Goal: Task Accomplishment & Management: Use online tool/utility

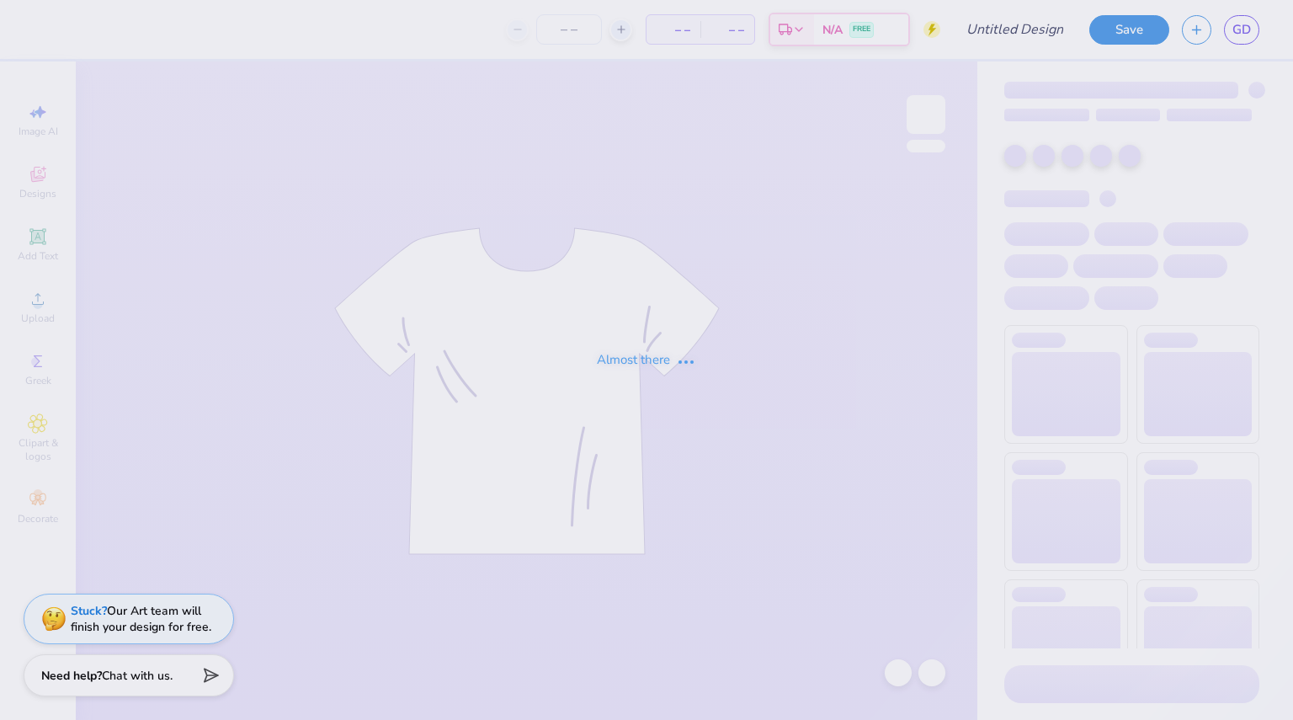
type input "SSE fall '25 sh"
type input "130"
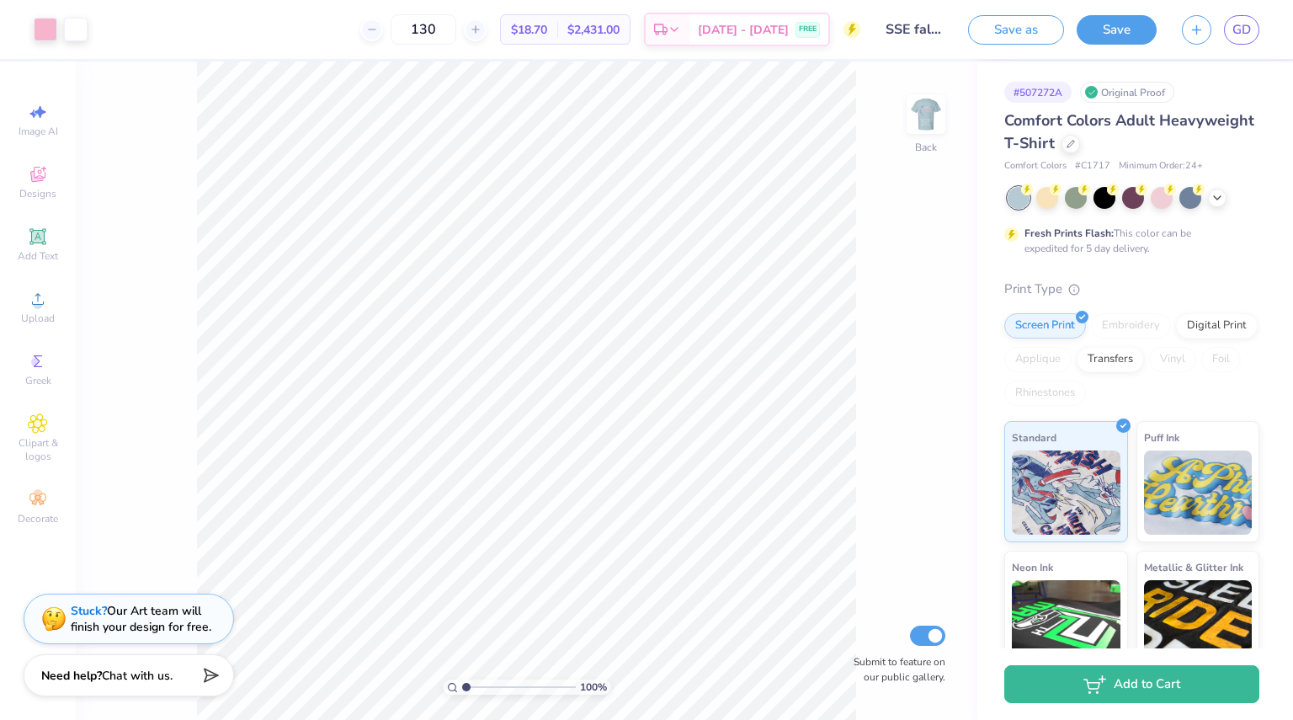
click at [902, 125] on div "100 % Back Submit to feature on our public gallery." at bounding box center [526, 390] width 901 height 658
click at [914, 120] on img at bounding box center [925, 114] width 67 height 67
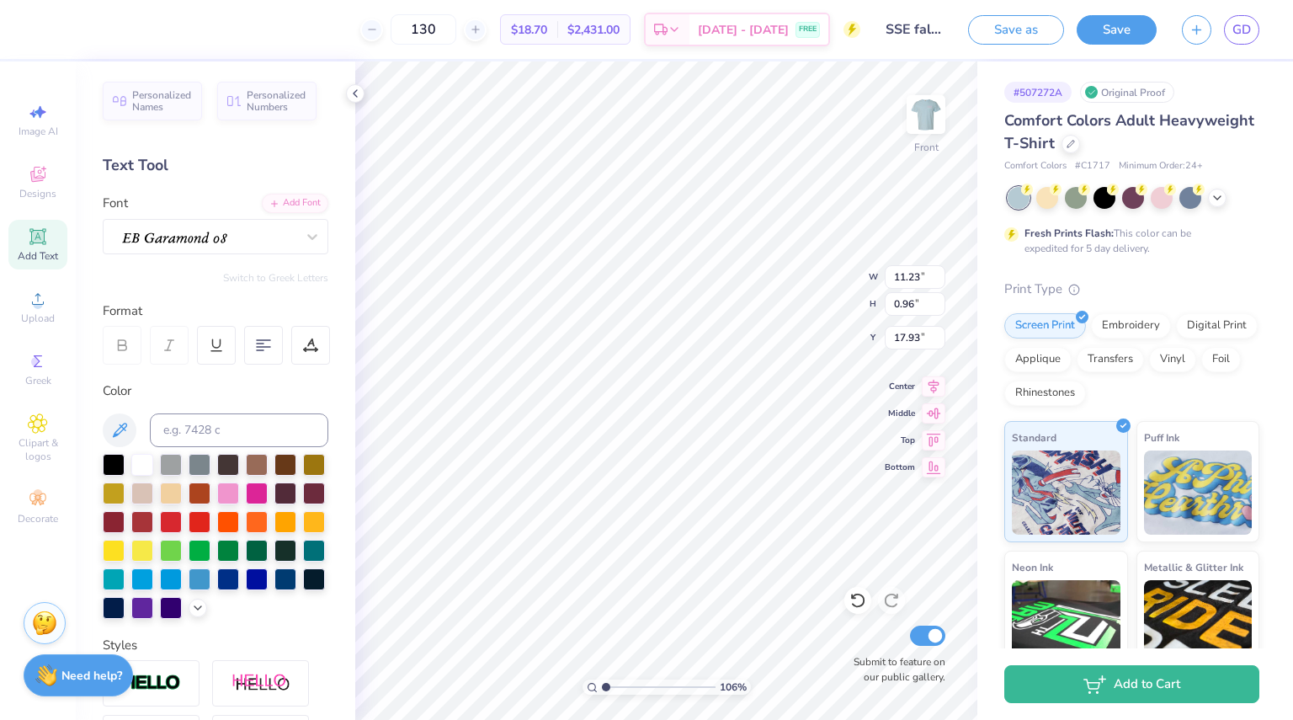
scroll to position [13, 2]
click at [273, 242] on div at bounding box center [208, 236] width 177 height 26
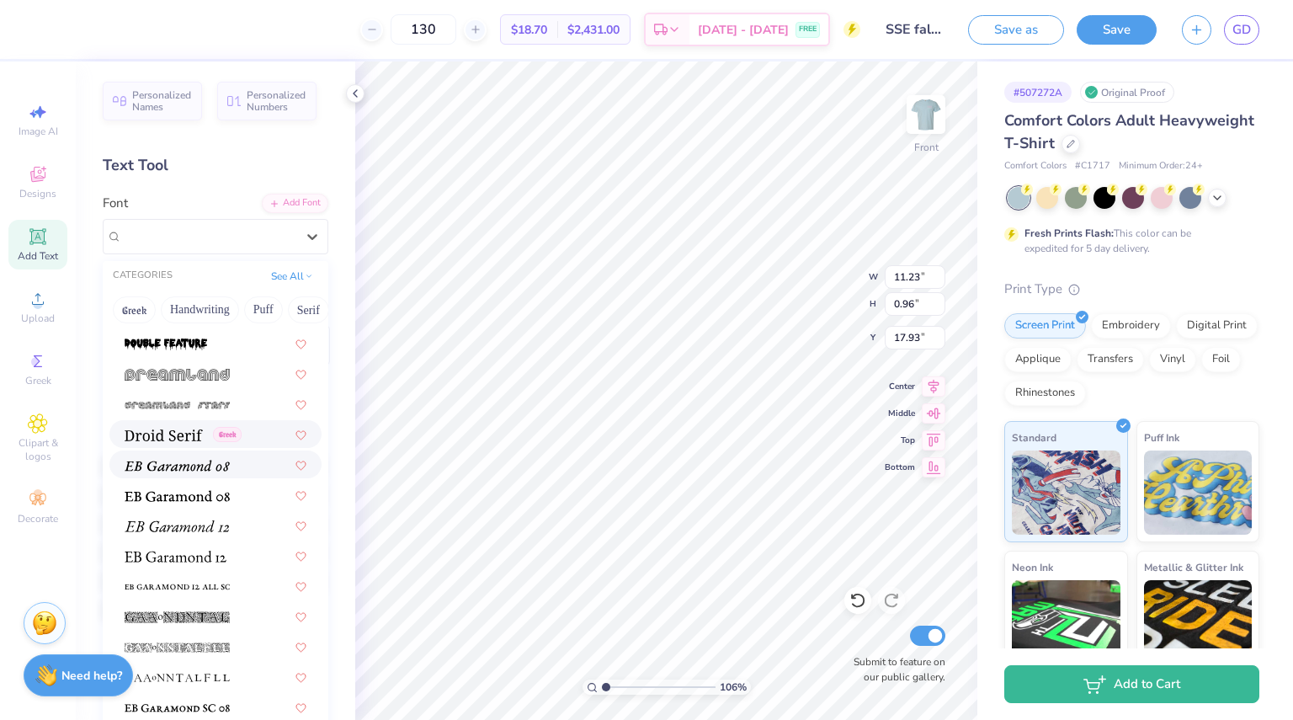
scroll to position [2972, 0]
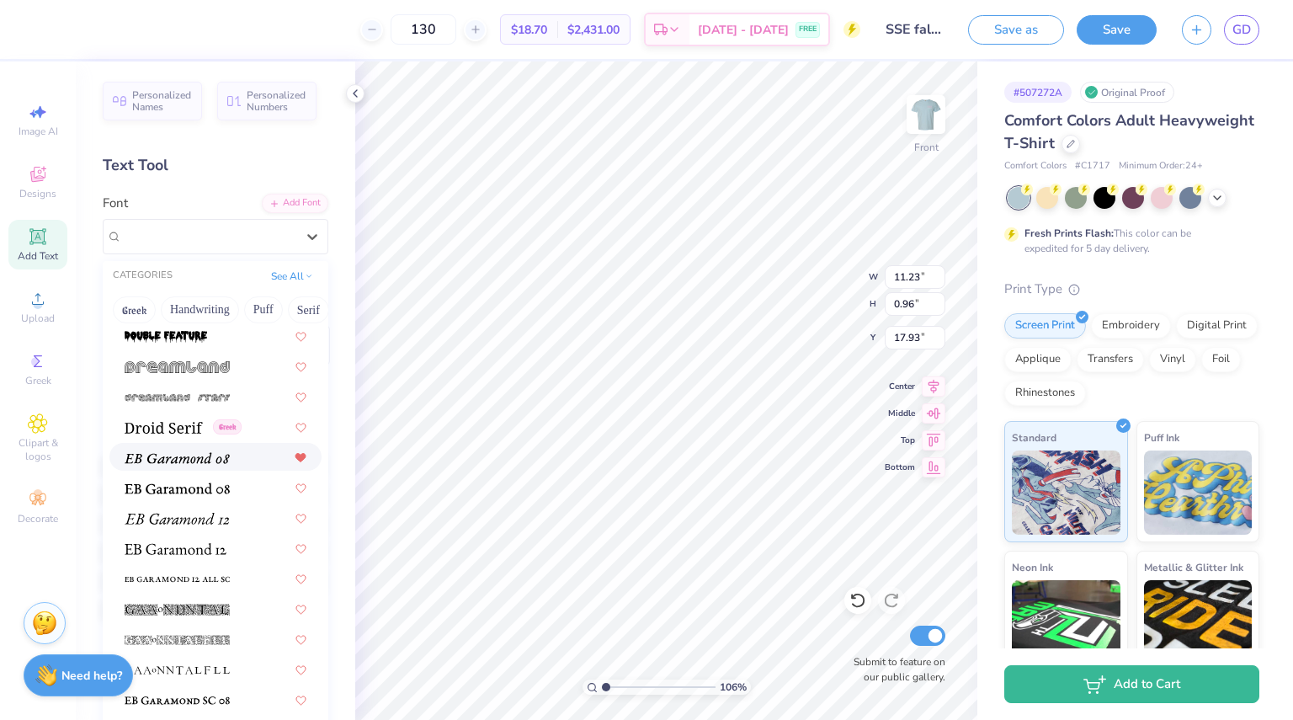
click at [295, 453] on icon at bounding box center [301, 458] width 12 height 10
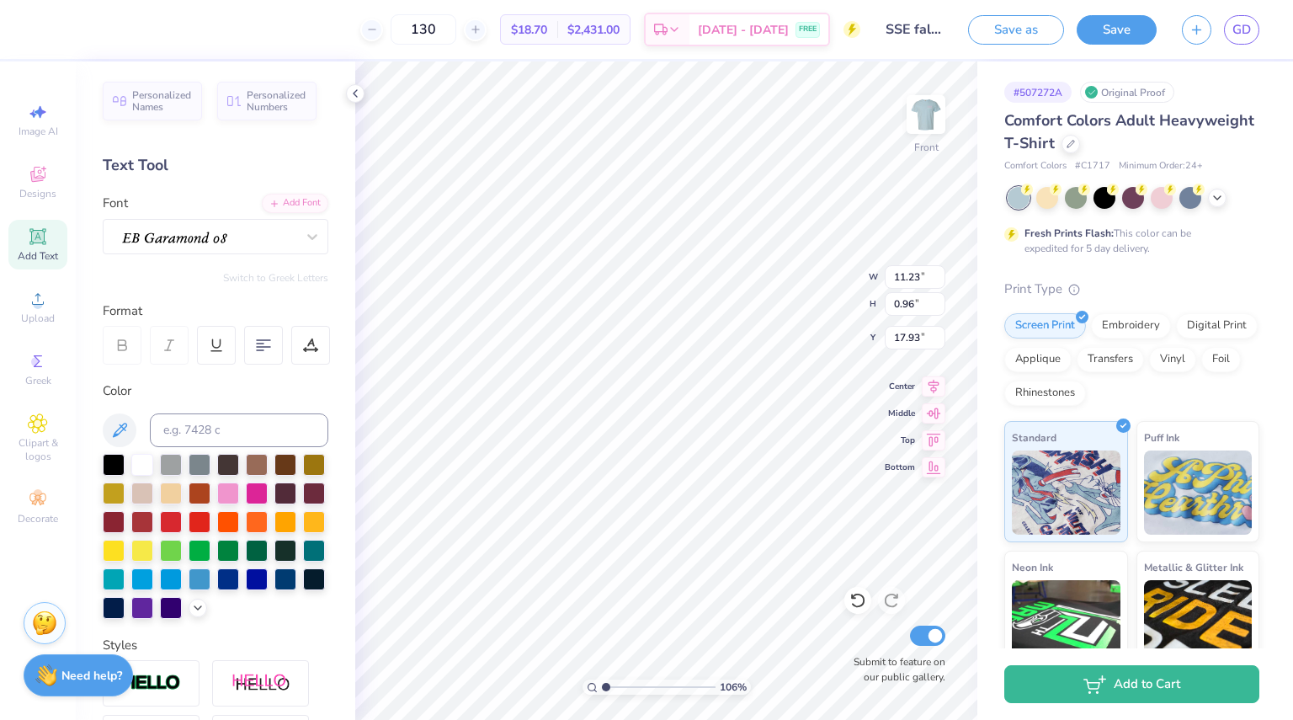
scroll to position [13, 2]
type input "1.05885568254149"
type textarea "Thank You to our Sponsos"
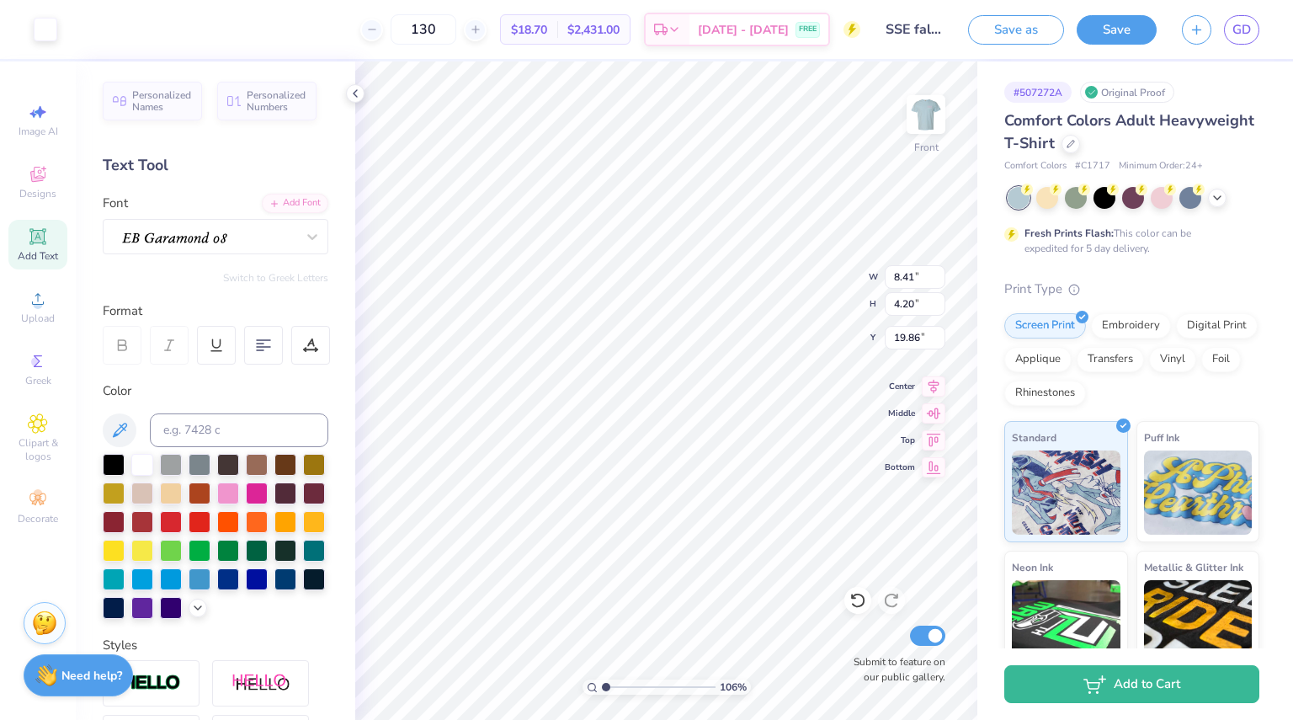
type input "1.05885568254149"
type input "19.71"
type input "1.05885568254149"
type input "6.09"
type input "1.05885568254149"
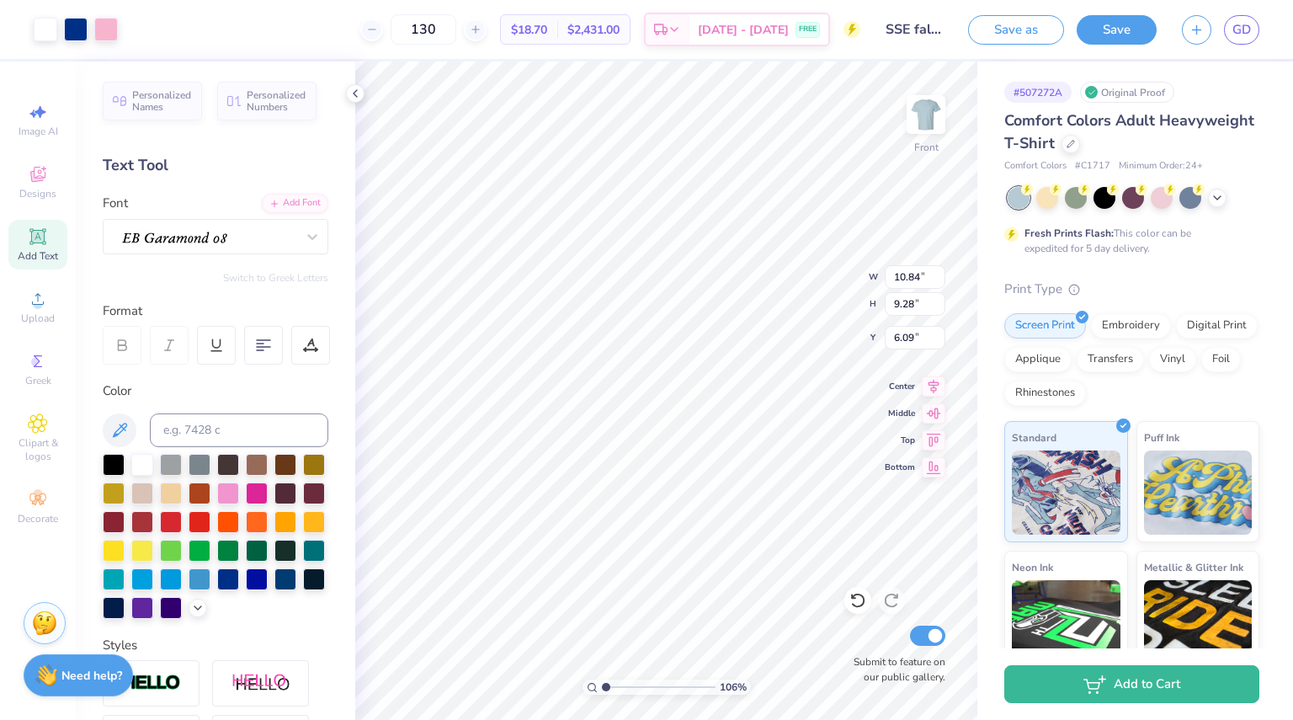
type input "6.11"
click at [932, 391] on icon at bounding box center [933, 384] width 24 height 20
click at [932, 390] on icon at bounding box center [933, 384] width 24 height 20
click at [932, 381] on icon at bounding box center [933, 383] width 11 height 14
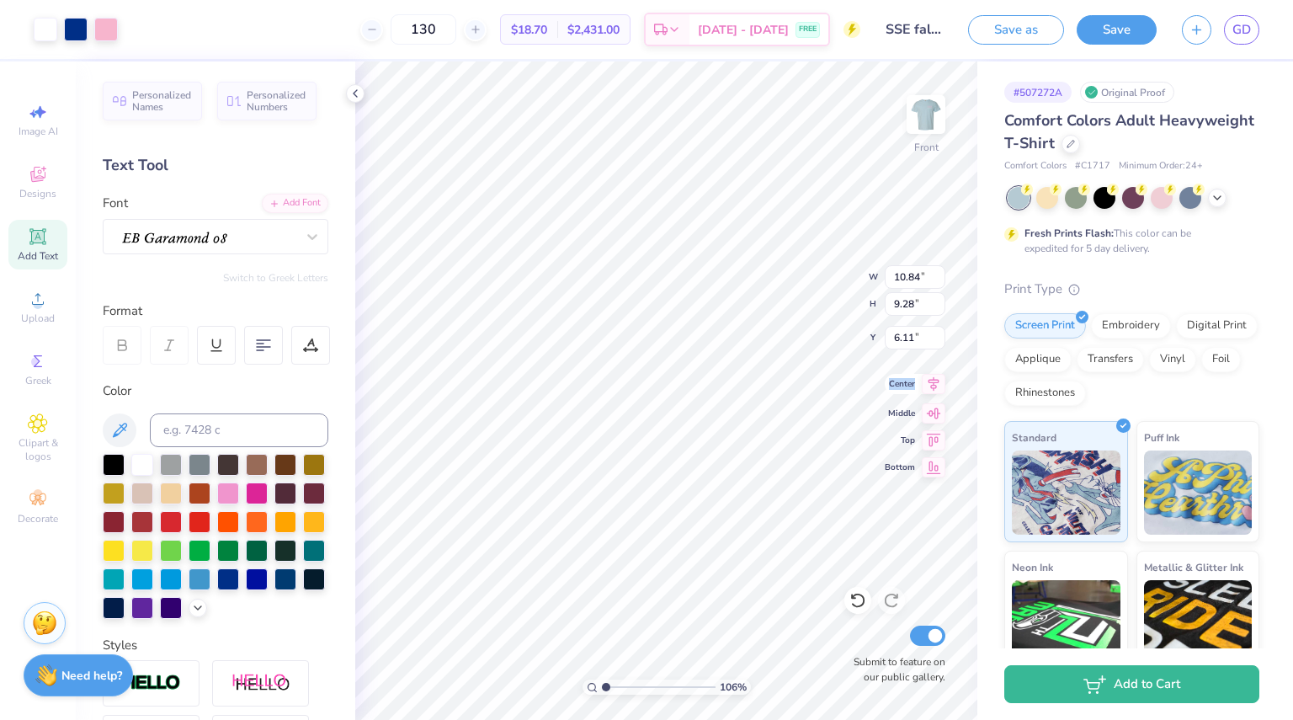
click at [932, 381] on icon at bounding box center [933, 383] width 11 height 14
click at [855, 658] on div "112 % Front Submit to feature on our public gallery." at bounding box center [666, 390] width 622 height 658
type input "1.12043572083471"
type input "19.41"
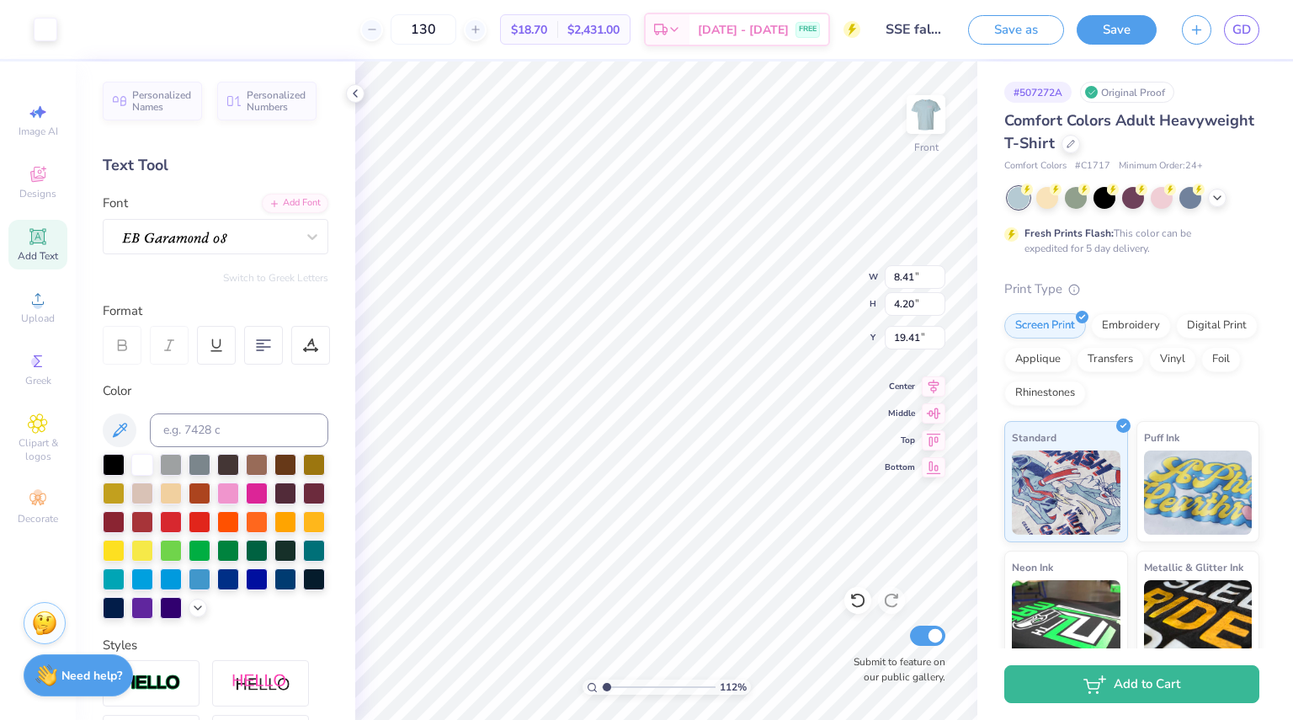
type input "1.12043572083471"
type input "9.54"
type input "4.76"
type input "1.12043572083471"
type input "19.34"
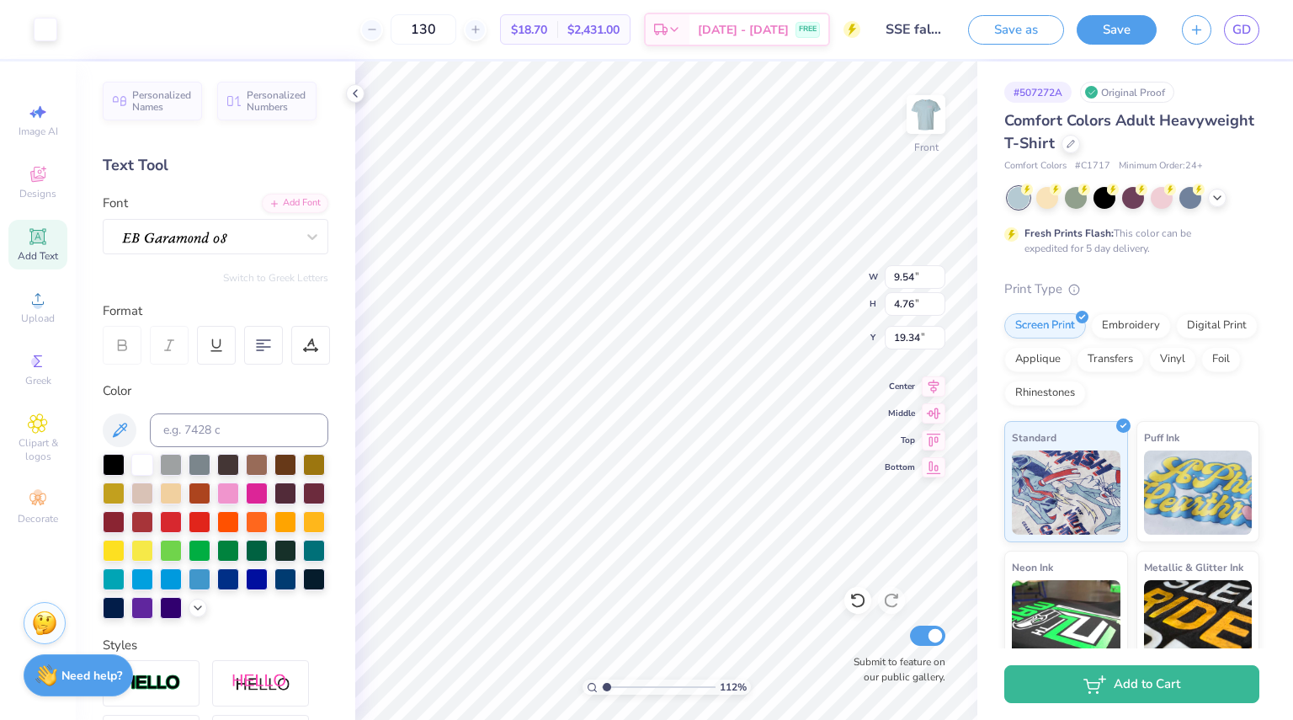
type input "1.12043572083471"
type input "19.32"
type input "1.12043572083471"
type input "6.09"
type input "1.12043572083471"
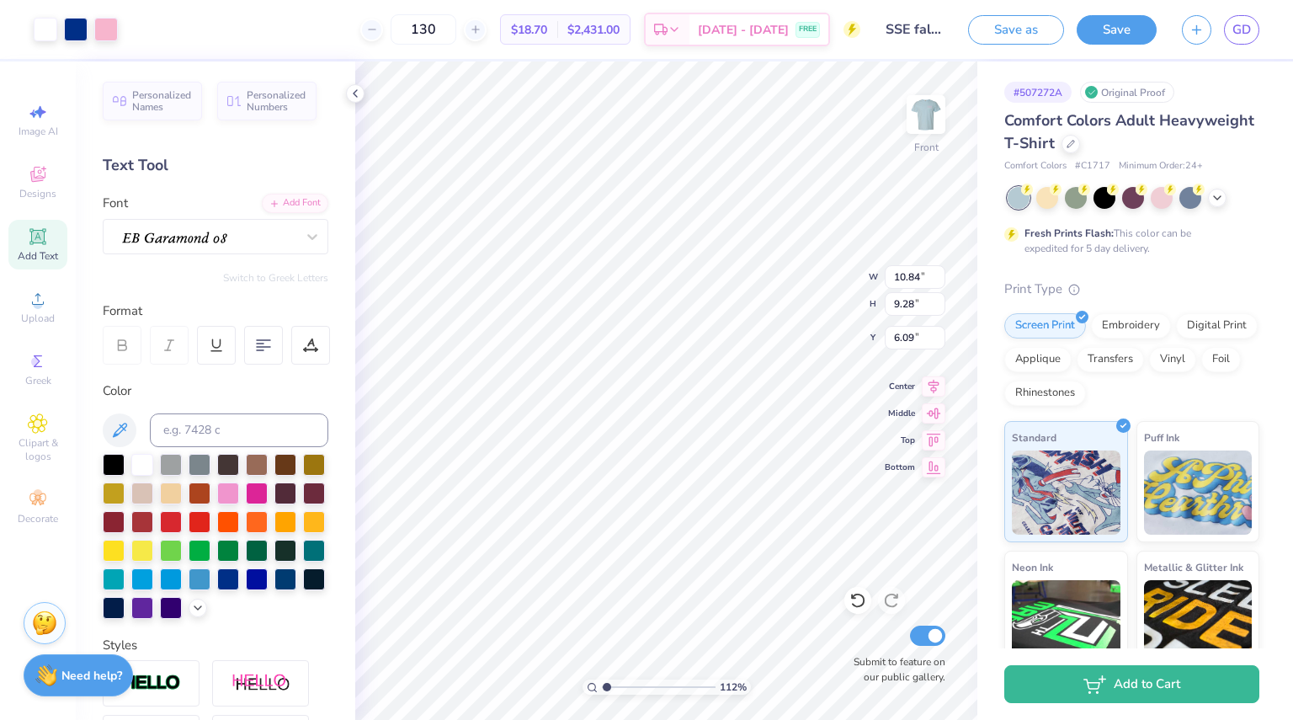
type input "11.16"
type input "9.56"
type input "6.10"
type input "1.12043572083471"
type input "5.98"
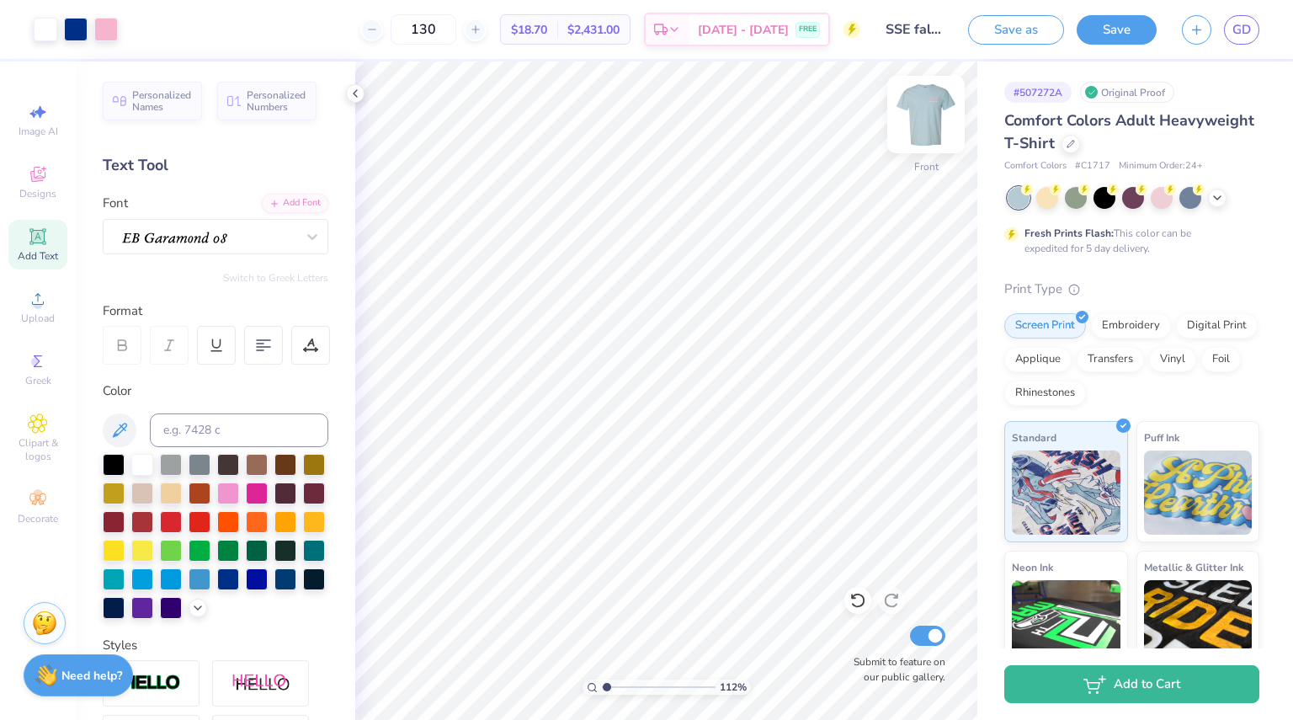
click at [919, 120] on img at bounding box center [925, 114] width 67 height 67
click at [927, 100] on img at bounding box center [925, 114] width 67 height 67
click at [1119, 33] on button "Save" at bounding box center [1116, 27] width 80 height 29
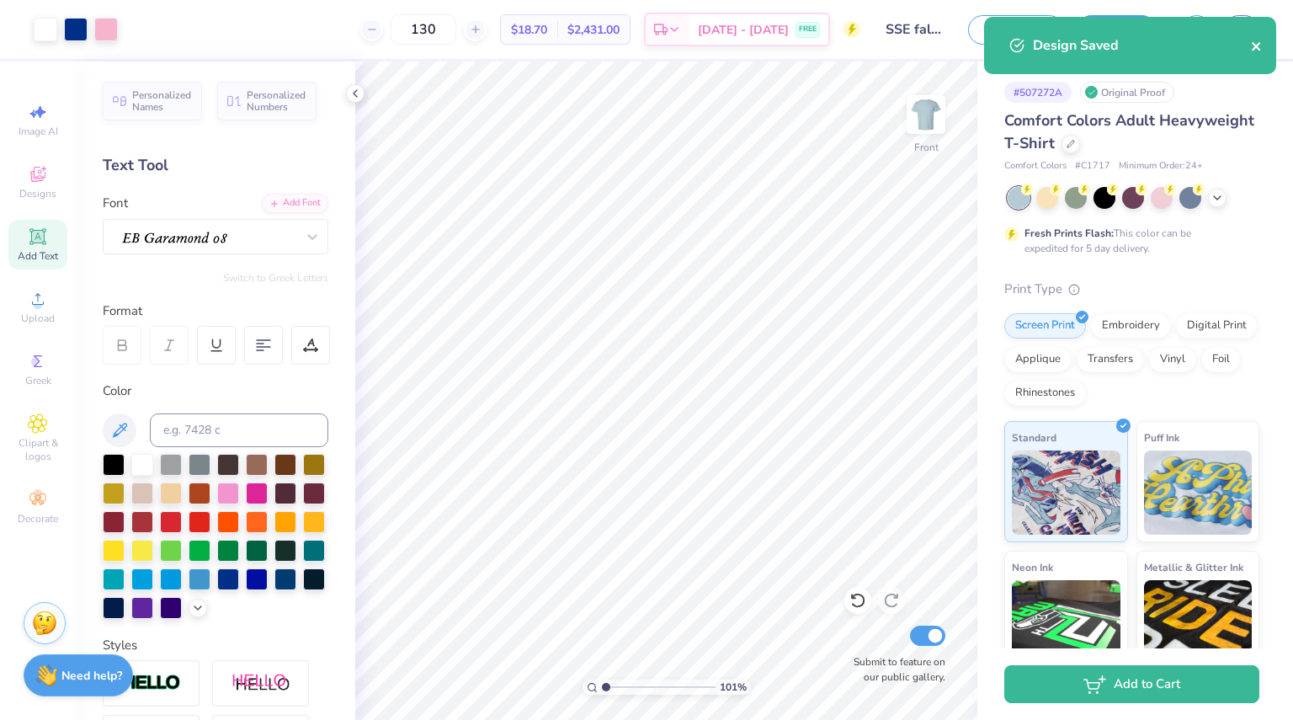
click at [1255, 43] on icon "close" at bounding box center [1257, 46] width 12 height 13
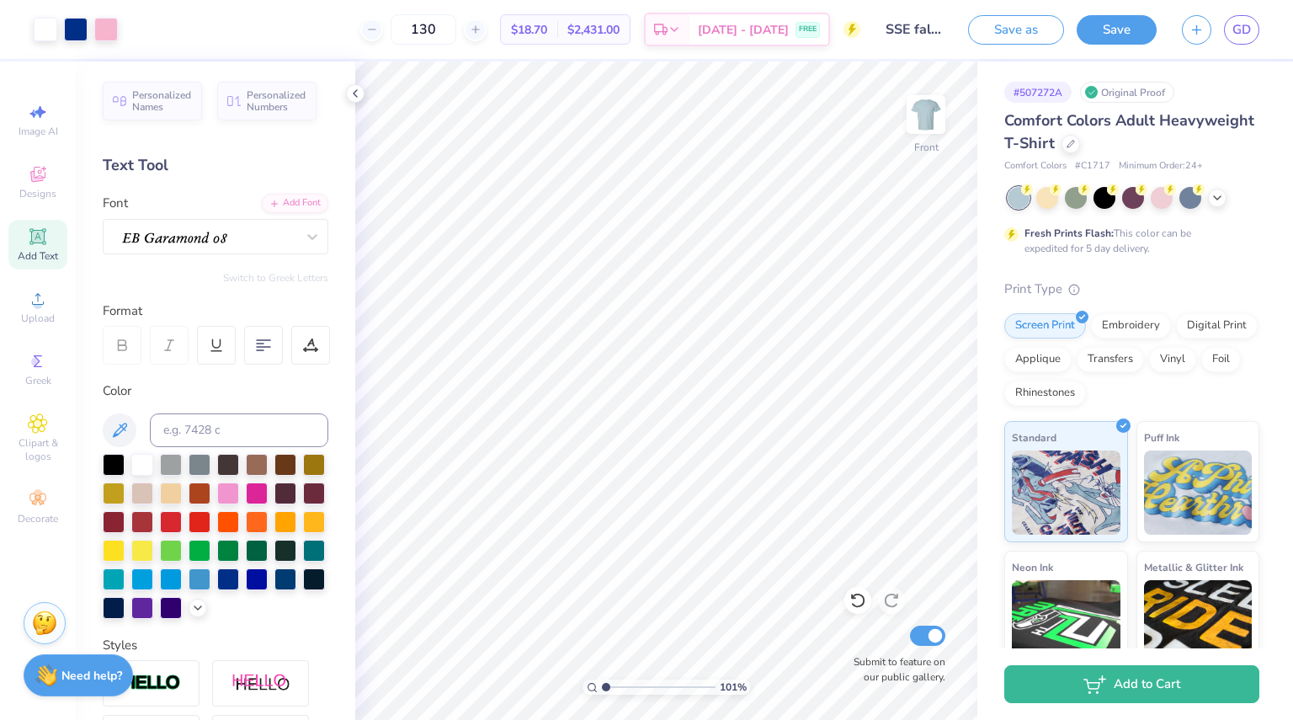
click at [977, 455] on div "# 507272A Original Proof Comfort Colors Adult Heavyweight T-Shirt Comfort Color…" at bounding box center [1135, 431] width 316 height 740
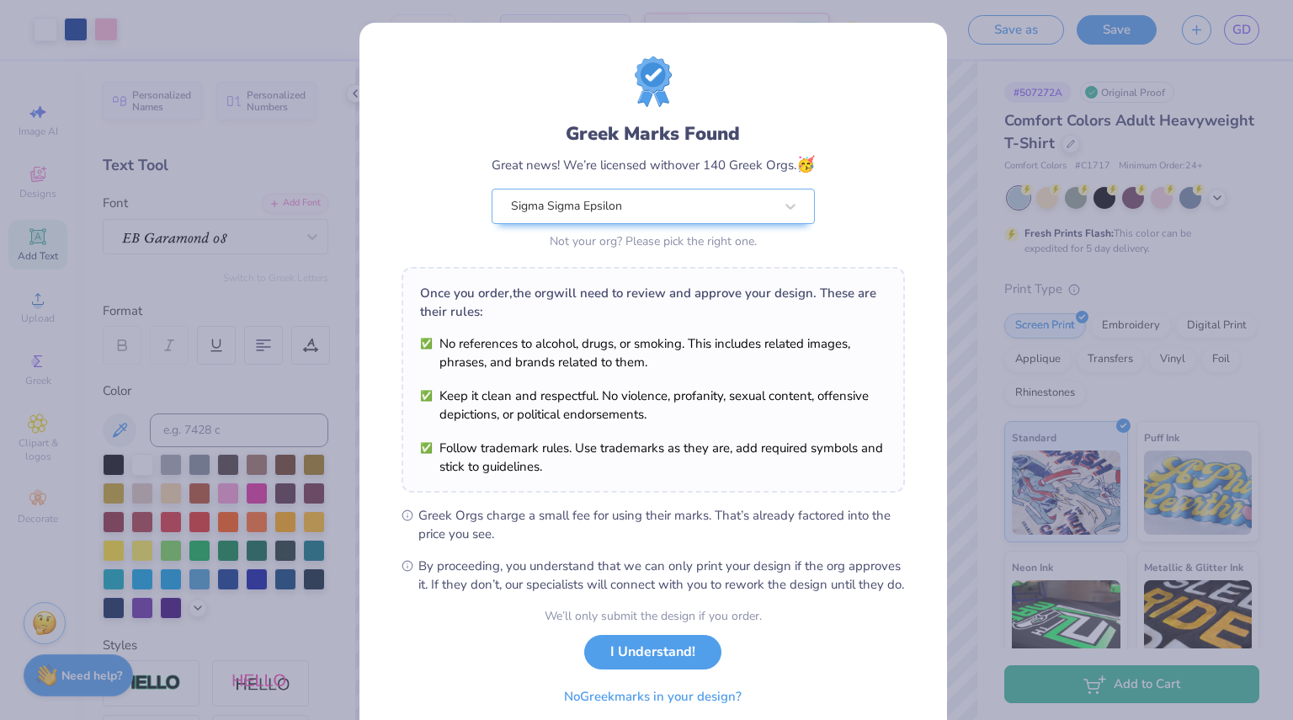
drag, startPoint x: 976, startPoint y: 455, endPoint x: 650, endPoint y: 555, distance: 341.3
click at [650, 555] on ul "Greek Orgs charge a small fee for using their marks. That’s already factored in…" at bounding box center [652, 550] width 503 height 88
click at [646, 654] on button "I Understand!" at bounding box center [652, 647] width 137 height 35
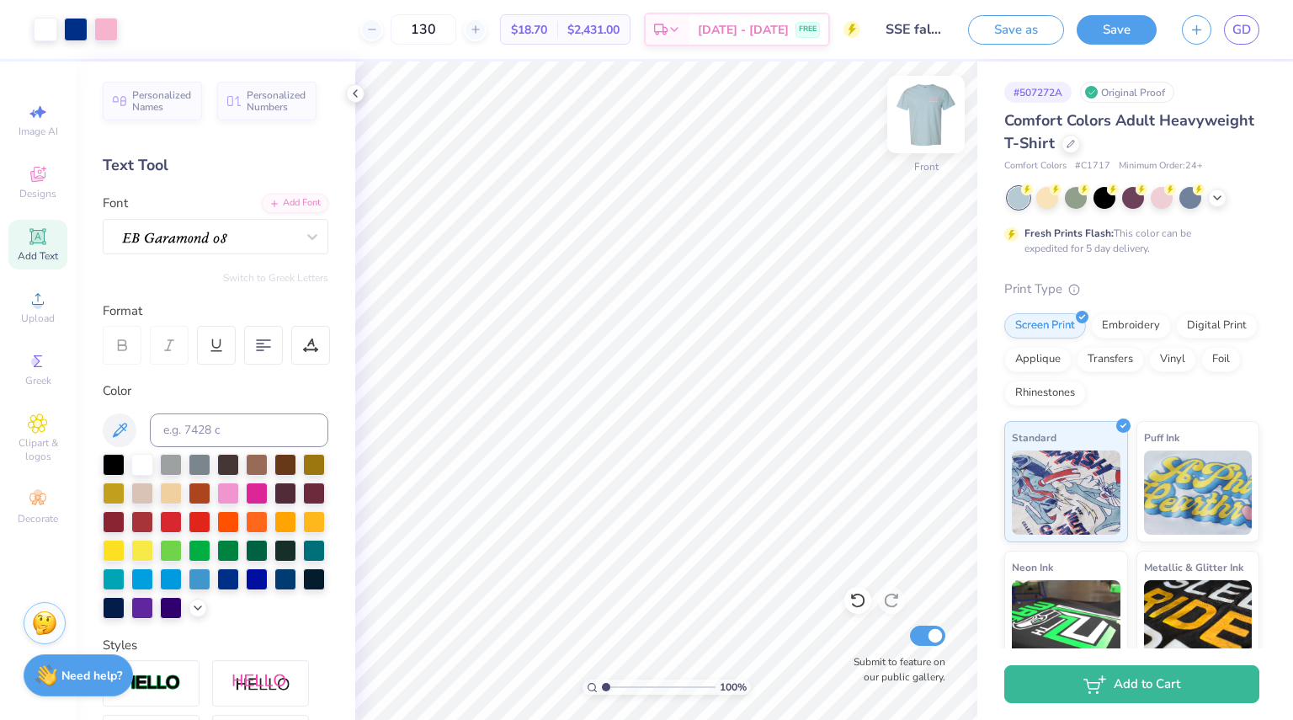
click at [937, 124] on img at bounding box center [925, 114] width 67 height 67
click at [924, 121] on img at bounding box center [925, 114] width 67 height 67
type input "1.07805255964068"
type input "17.51"
type input "1.07805255964068"
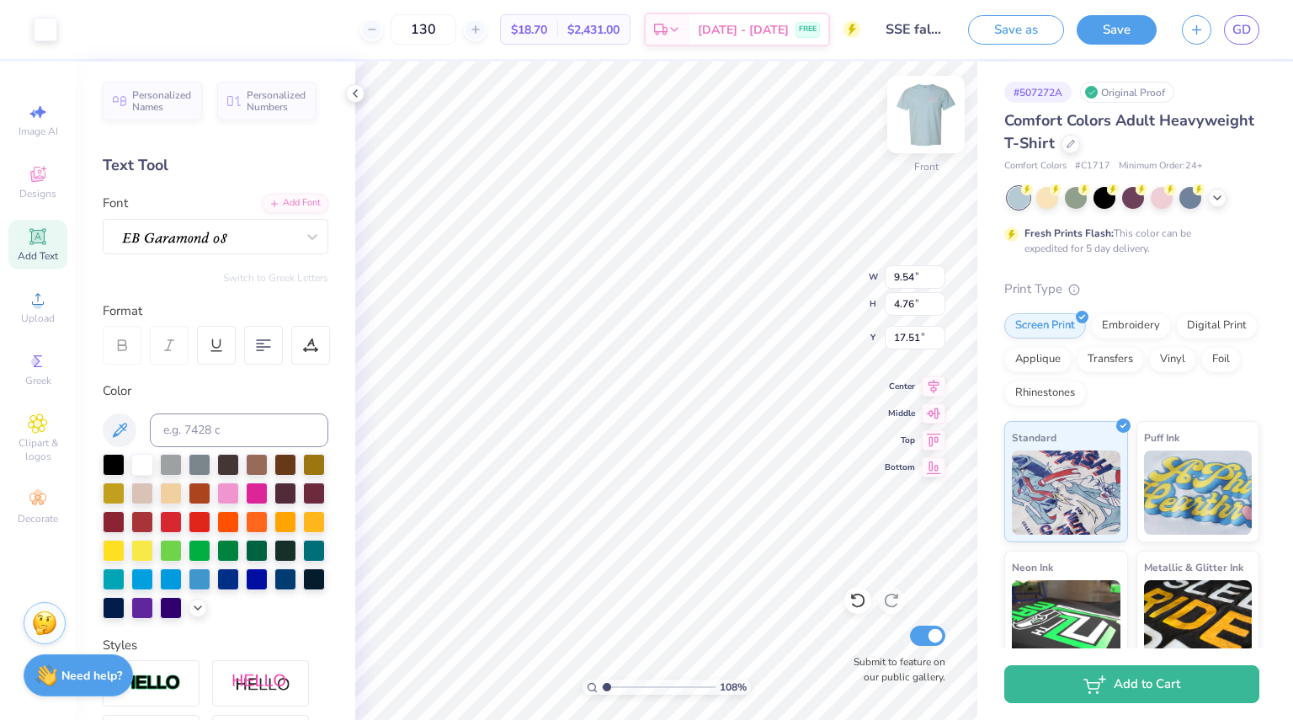
type input "11.67"
type input "5.82"
type input "1.07805255964068"
type input "17.90"
type input "1.07805255964068"
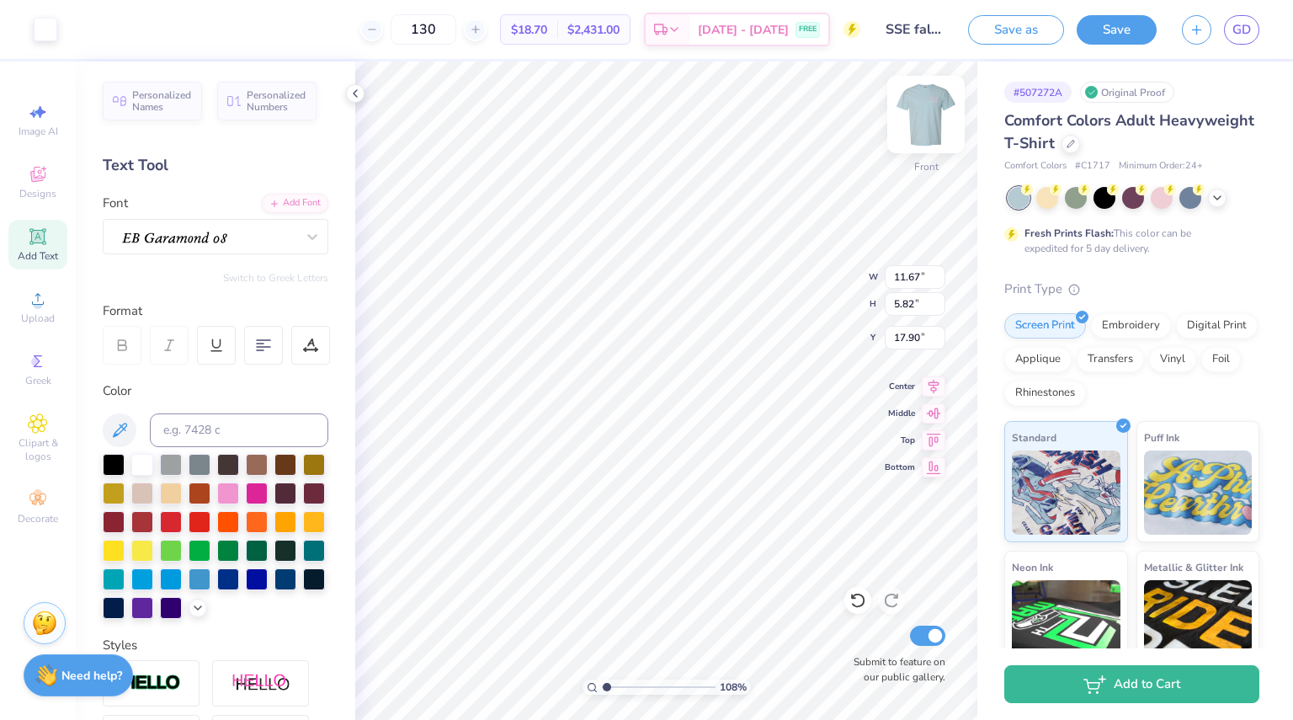
type input "17.36"
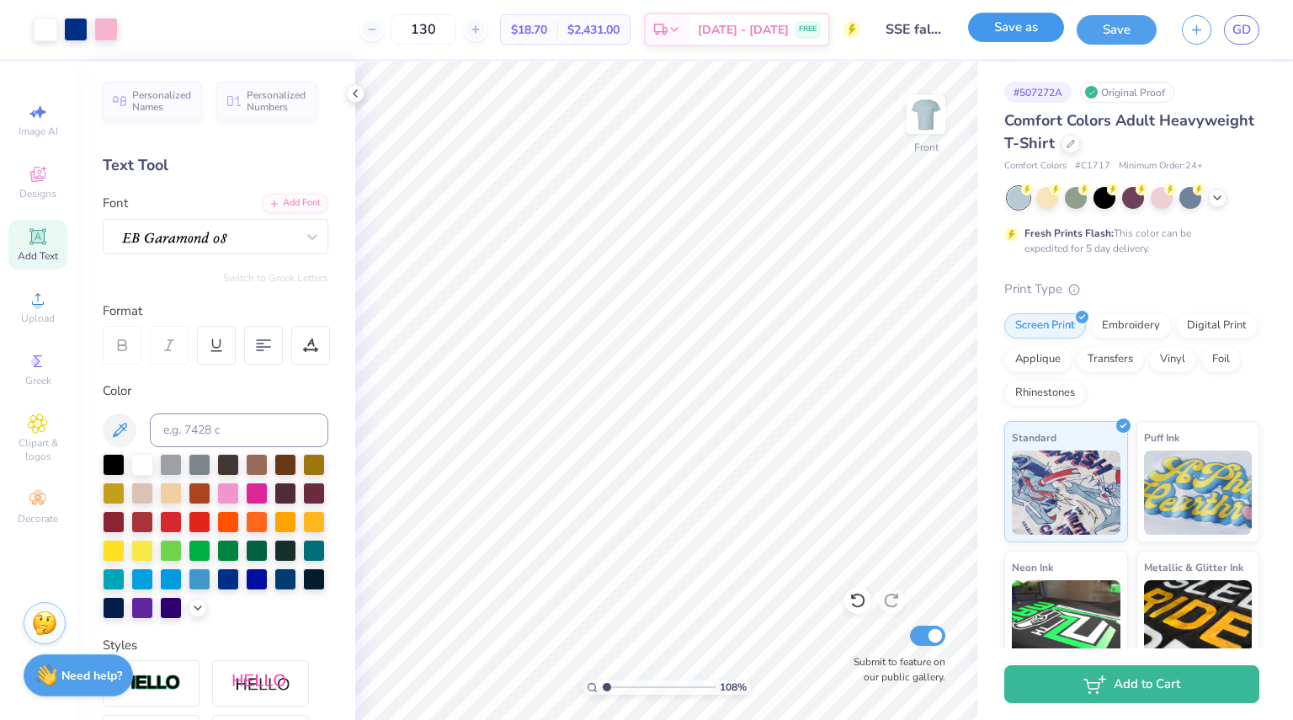
click at [1005, 32] on button "Save as" at bounding box center [1016, 27] width 96 height 29
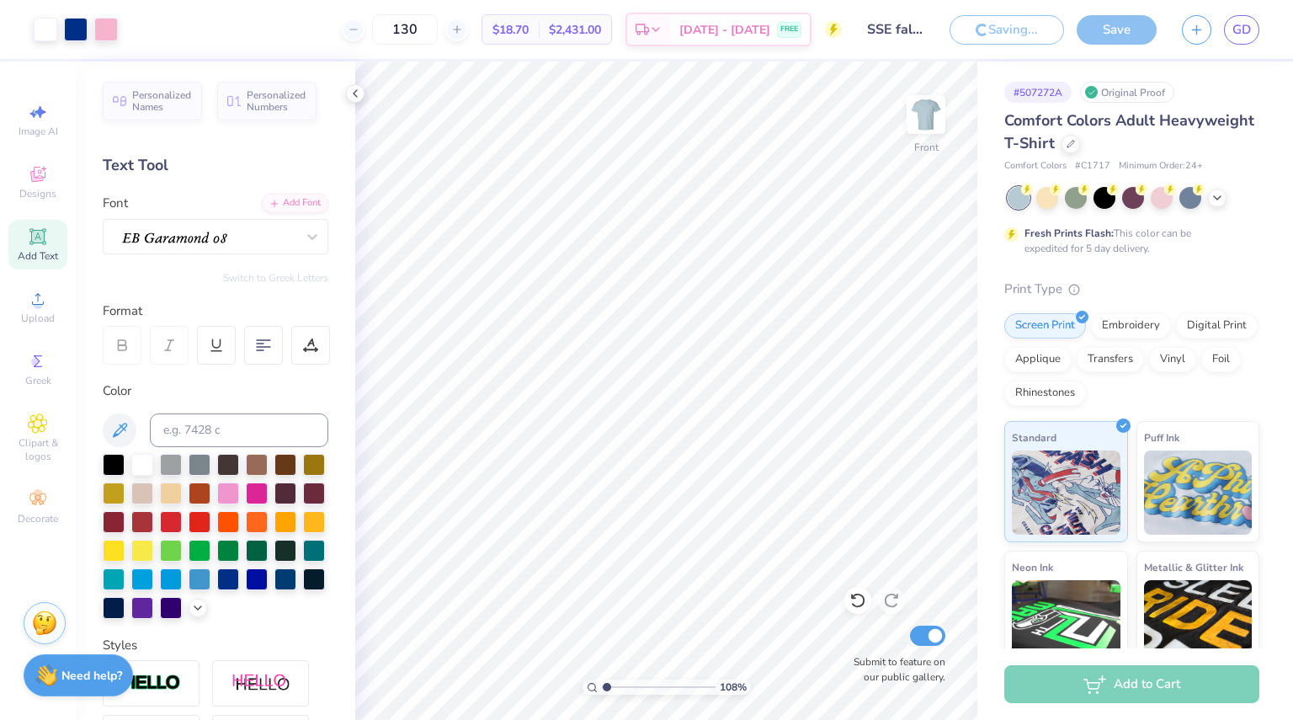
type input "1.07805255964068"
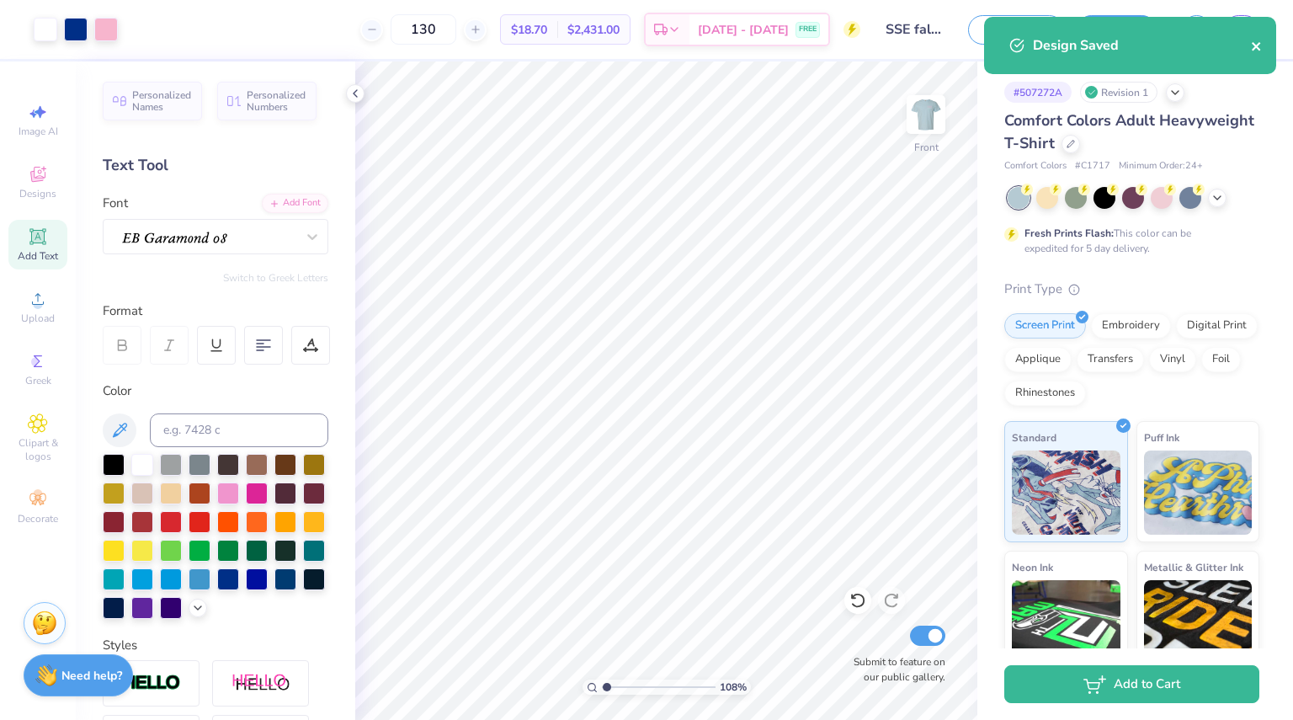
click at [1254, 40] on icon "close" at bounding box center [1257, 46] width 12 height 13
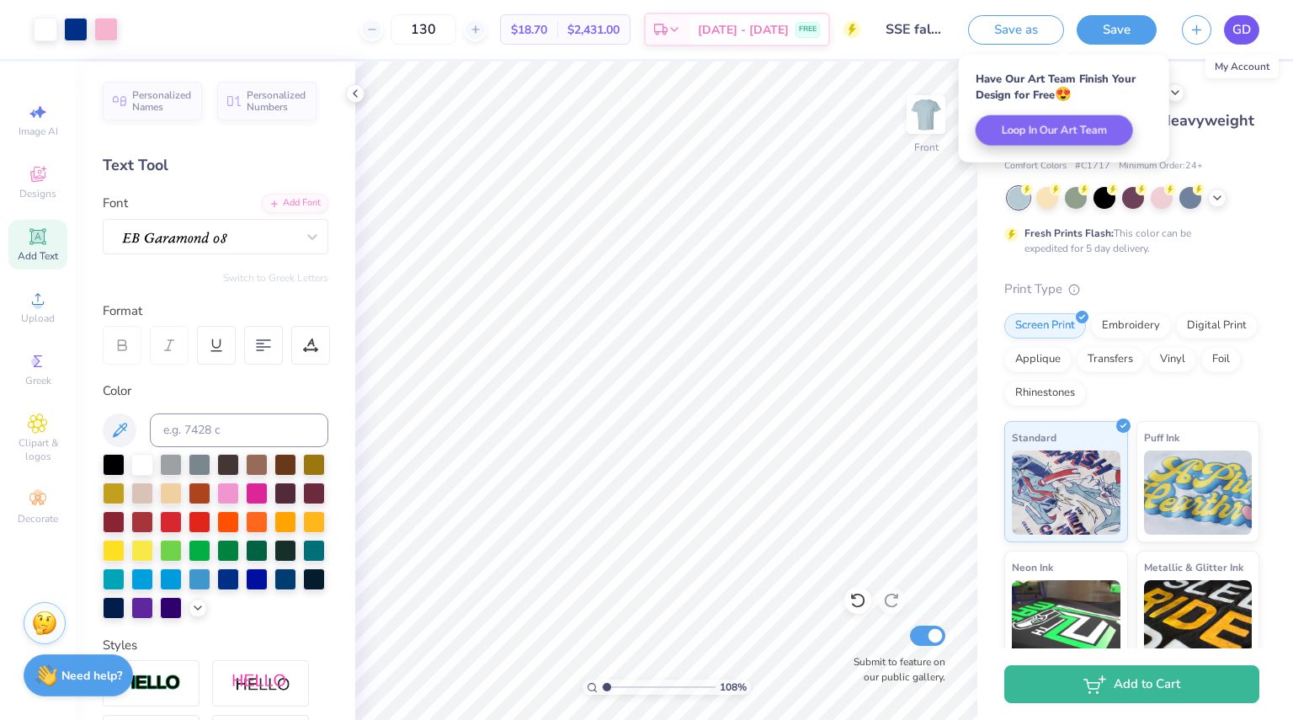
click at [1239, 33] on span "GD" at bounding box center [1241, 29] width 19 height 19
